Goal: Transaction & Acquisition: Purchase product/service

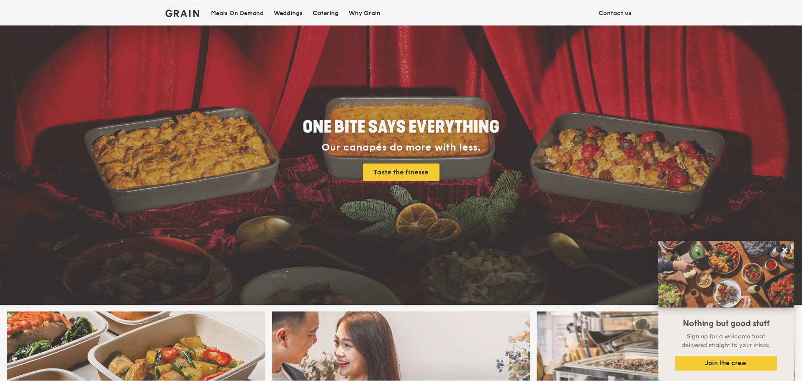
scroll to position [29, 0]
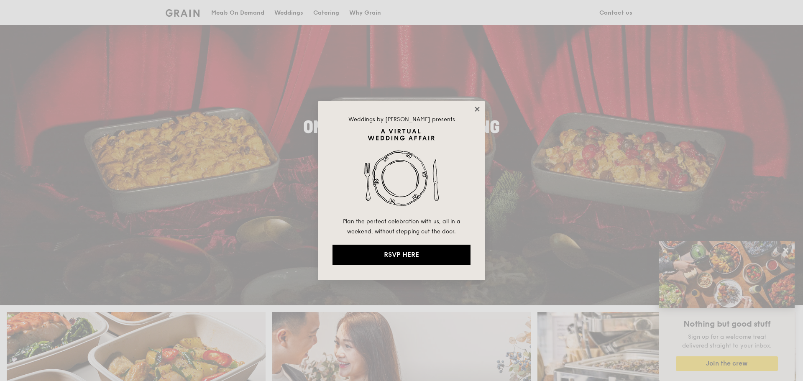
click at [474, 109] on icon at bounding box center [478, 109] width 8 height 8
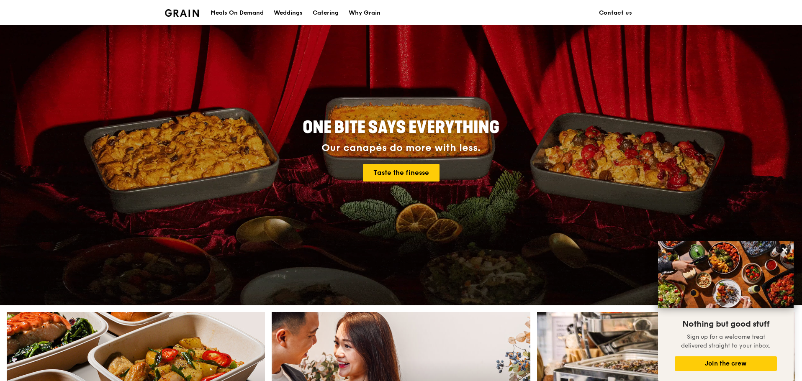
click at [249, 9] on div "Meals On Demand" at bounding box center [236, 12] width 53 height 25
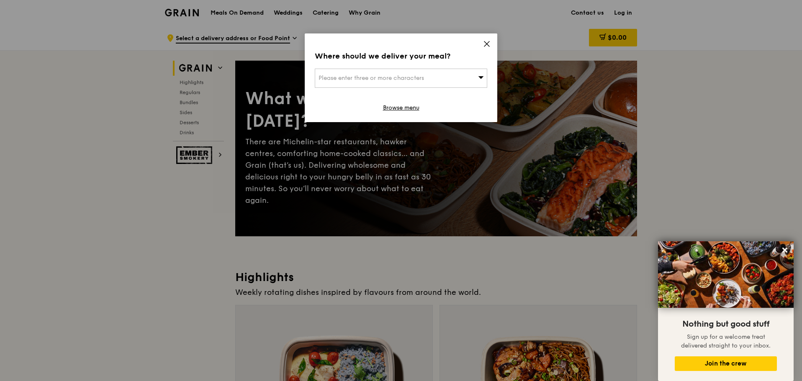
click at [482, 45] on div "Where should we deliver your meal? Please enter three or more characters Browse…" at bounding box center [401, 77] width 192 height 89
click at [489, 44] on icon at bounding box center [487, 44] width 8 height 8
